Goal: Find specific page/section: Find specific page/section

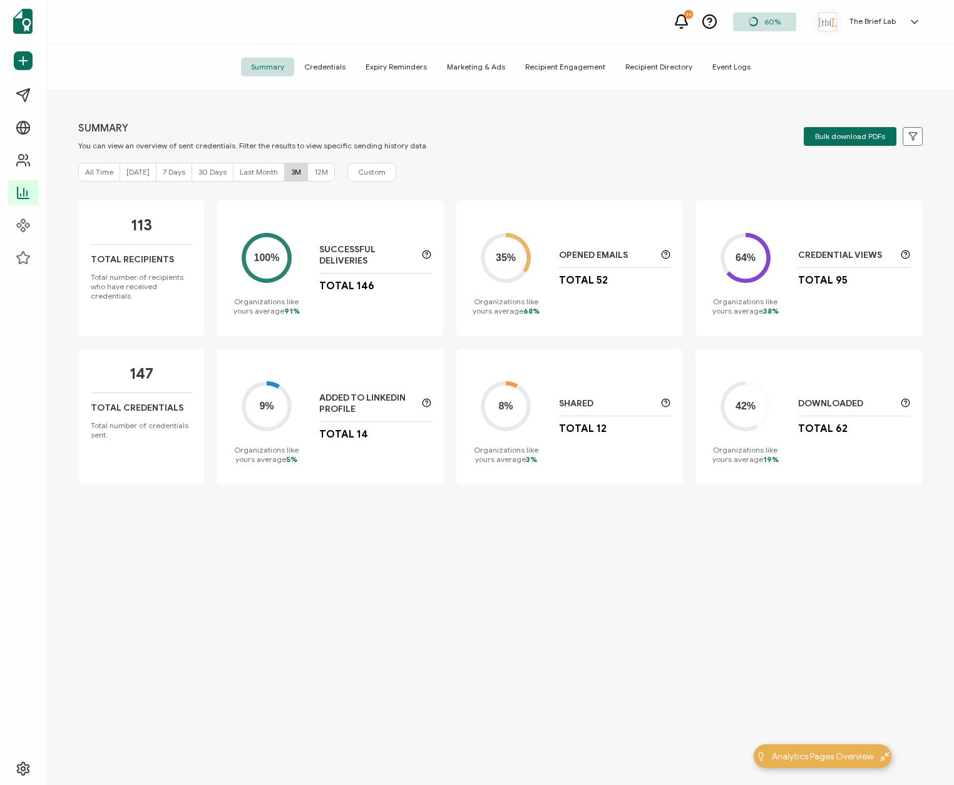
click at [331, 70] on span "Credentials" at bounding box center [324, 67] width 61 height 19
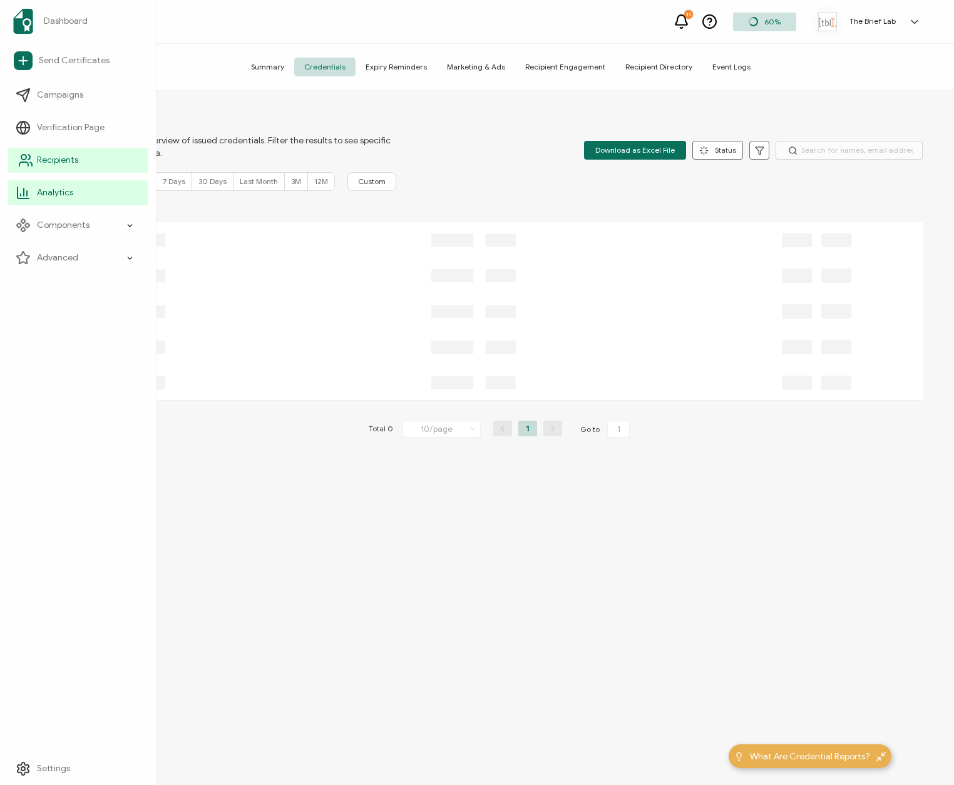
click at [81, 158] on link "Recipients" at bounding box center [78, 160] width 140 height 25
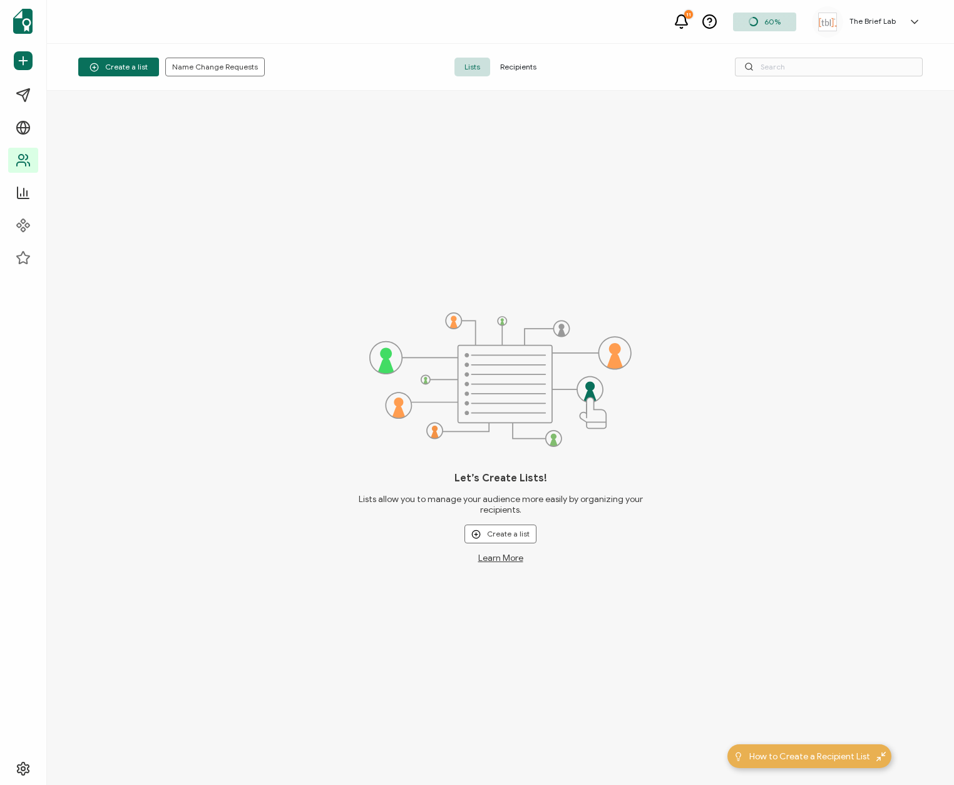
click at [514, 64] on span "Recipients" at bounding box center [518, 67] width 56 height 19
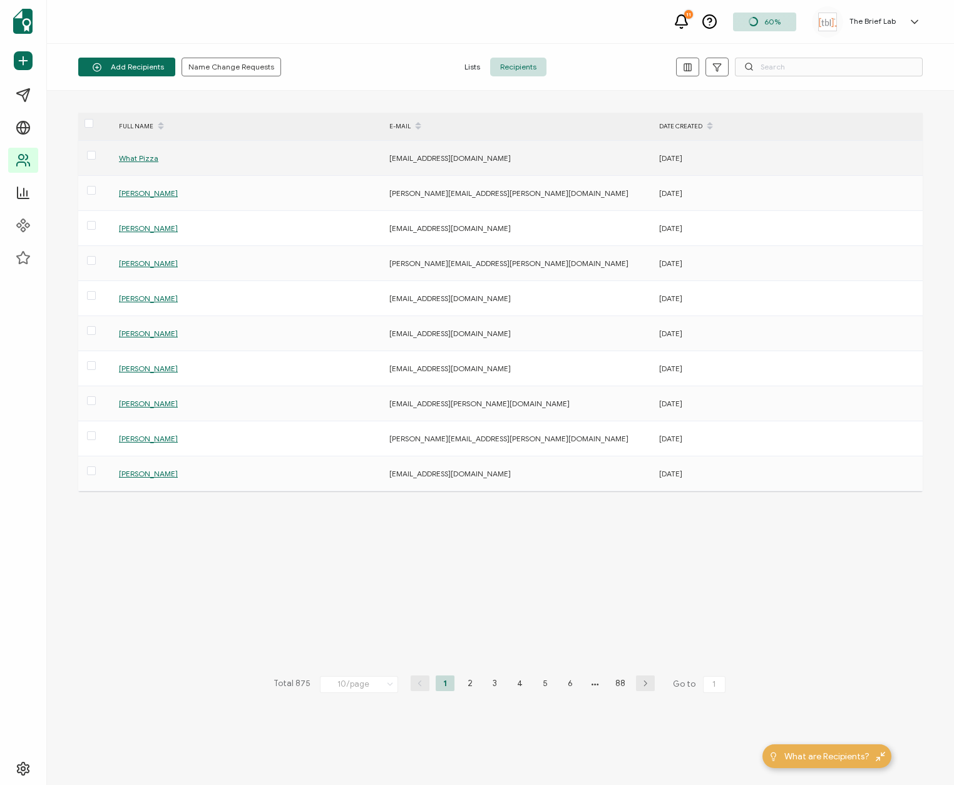
click at [133, 156] on span "What Pizza" at bounding box center [138, 157] width 39 height 9
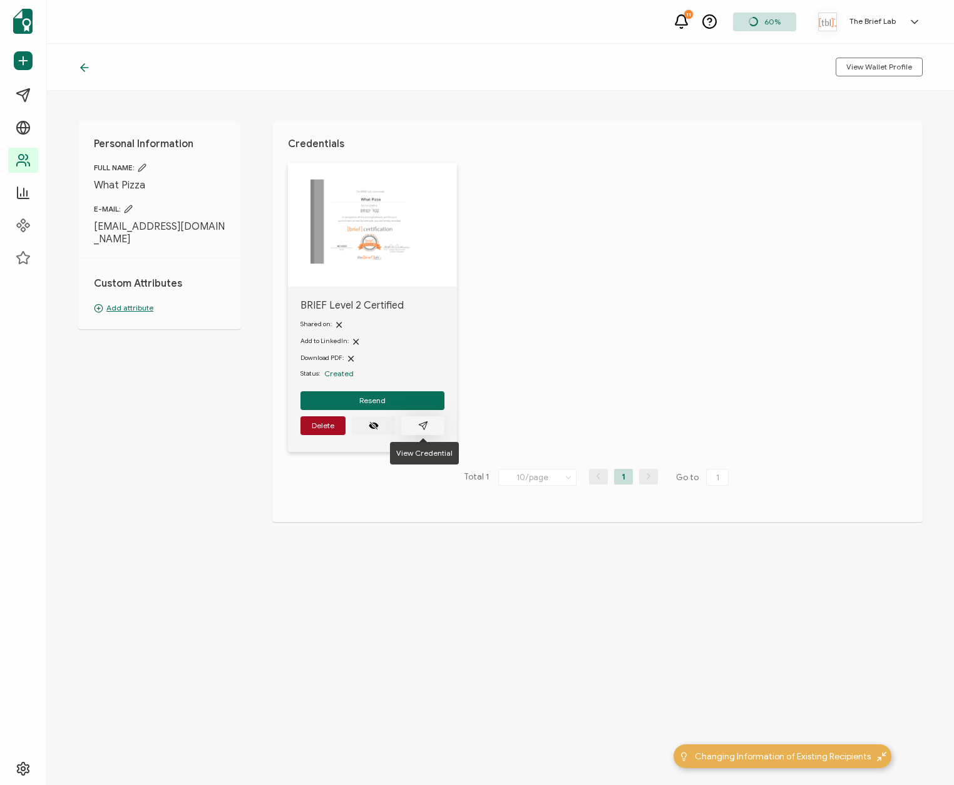
click at [425, 430] on icon "paper plane outline" at bounding box center [423, 425] width 10 height 10
